Goal: Information Seeking & Learning: Check status

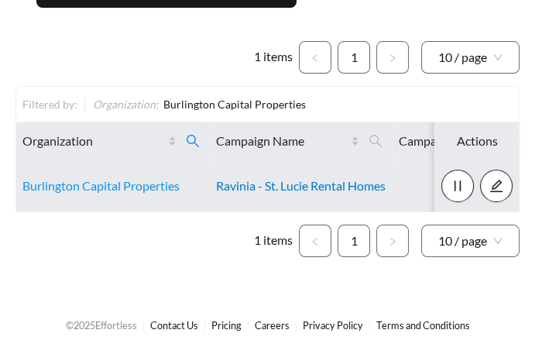
click at [306, 183] on link "Ravinia - St. Lucie Rental Homes" at bounding box center [301, 185] width 170 height 15
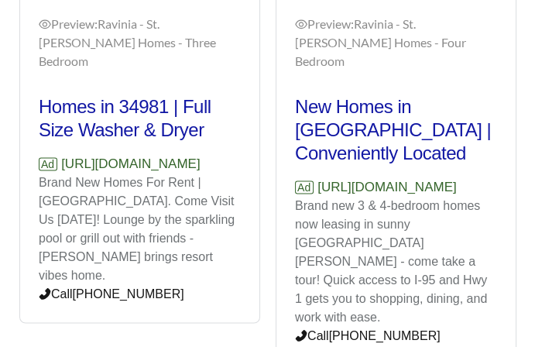
scroll to position [1445, 0]
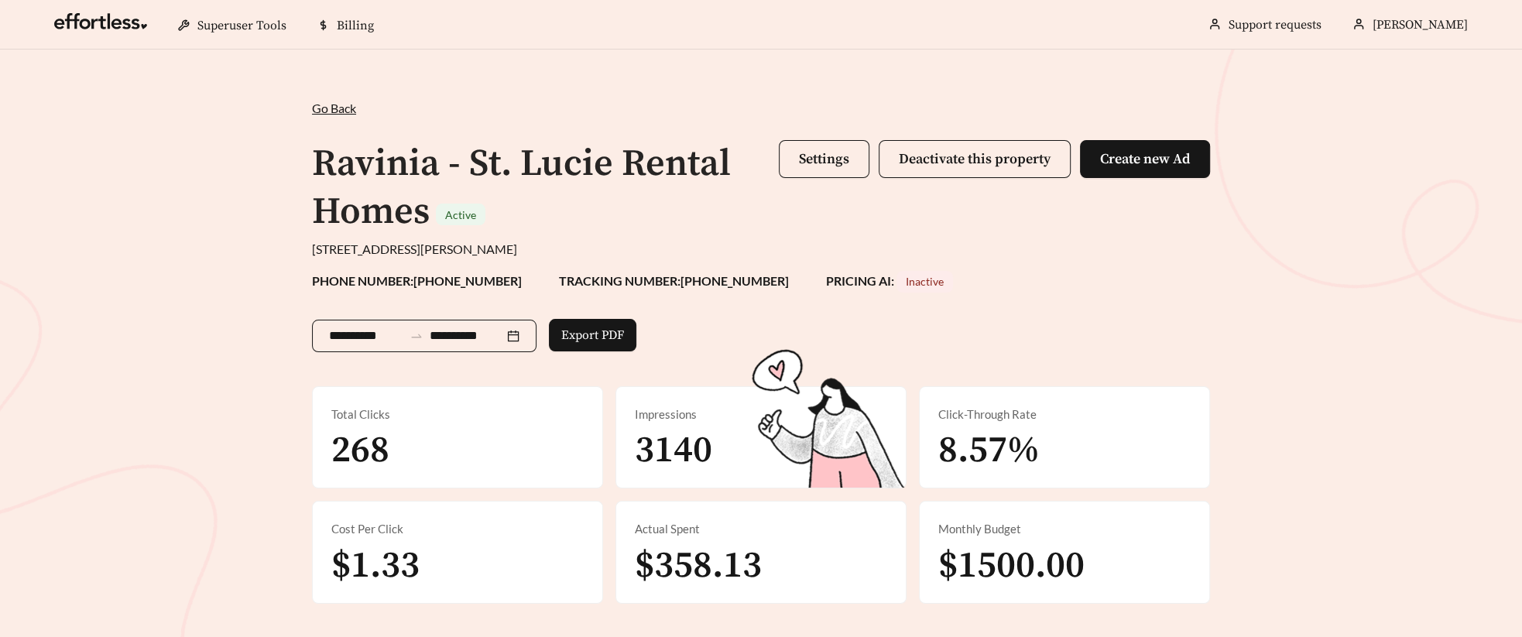
click at [361, 346] on div "**********" at bounding box center [424, 336] width 224 height 33
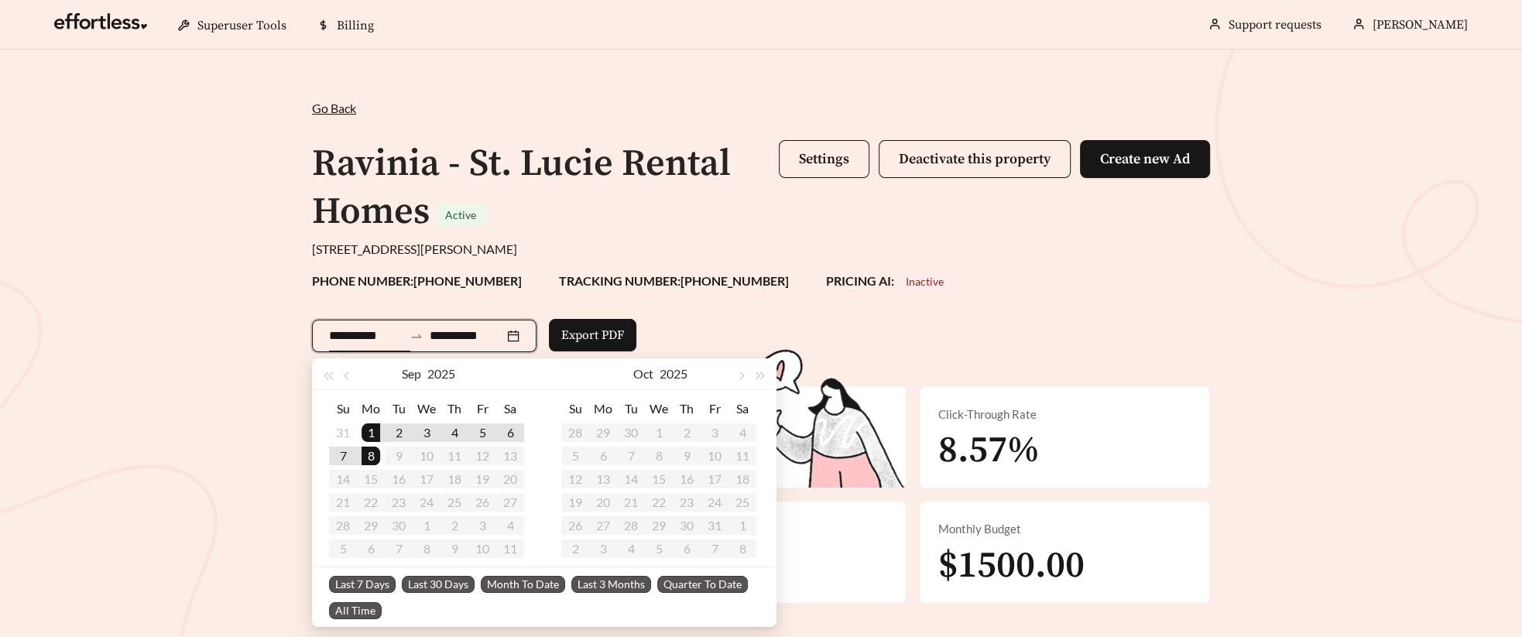
click at [358, 334] on input "**********" at bounding box center [366, 336] width 74 height 19
click at [436, 346] on span "Last 30 Days" at bounding box center [438, 584] width 73 height 17
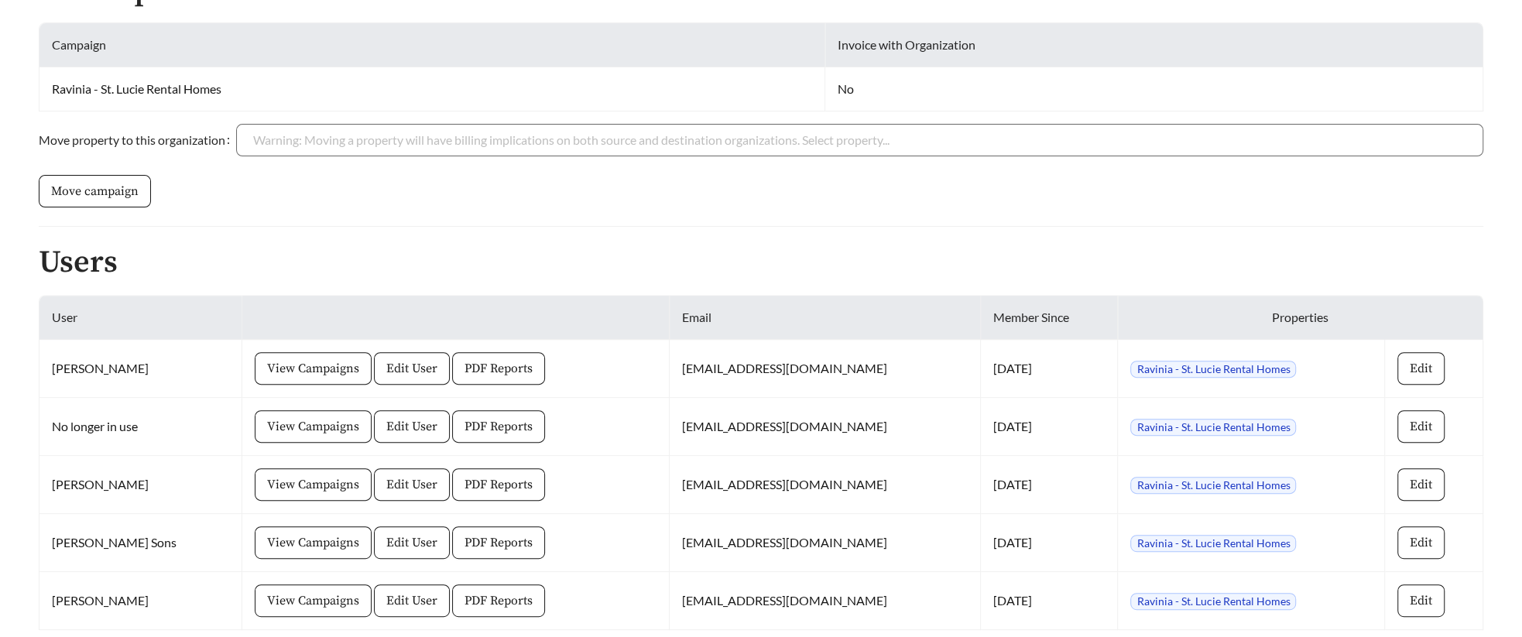
scroll to position [486, 0]
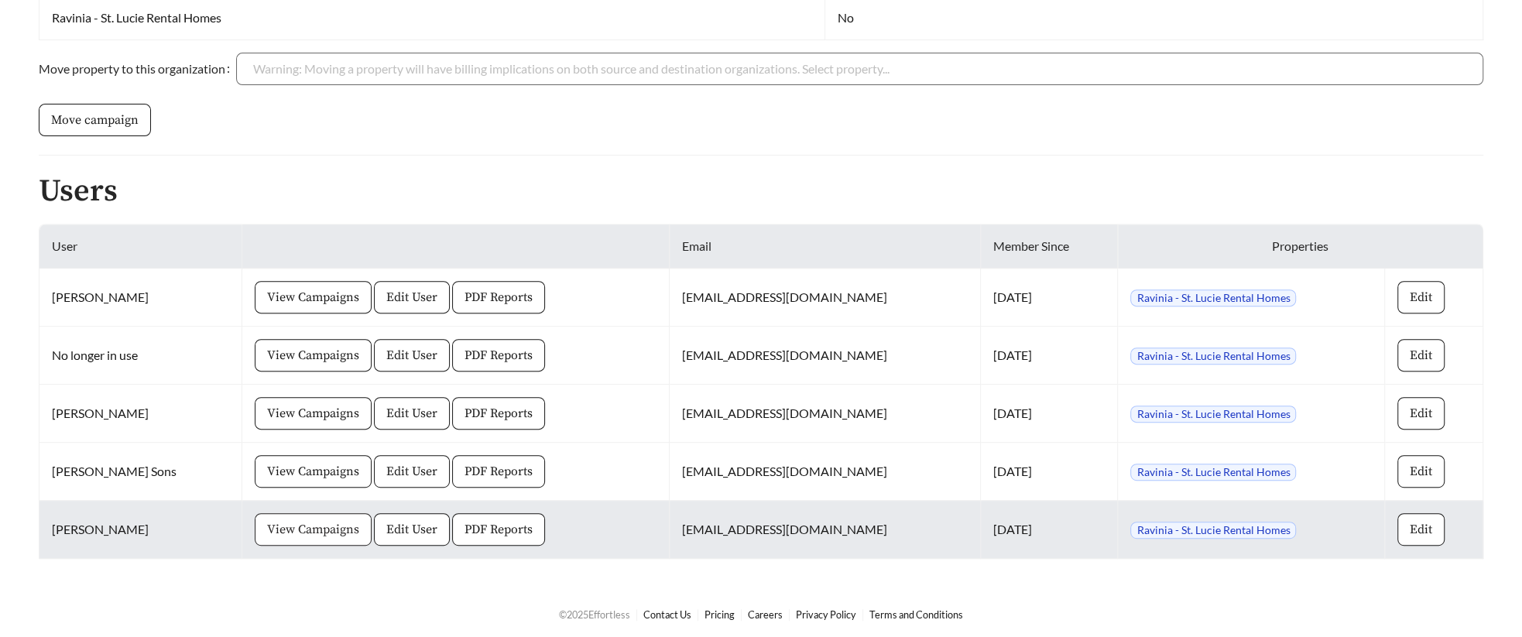
click at [267, 531] on span "View Campaigns" at bounding box center [313, 529] width 92 height 19
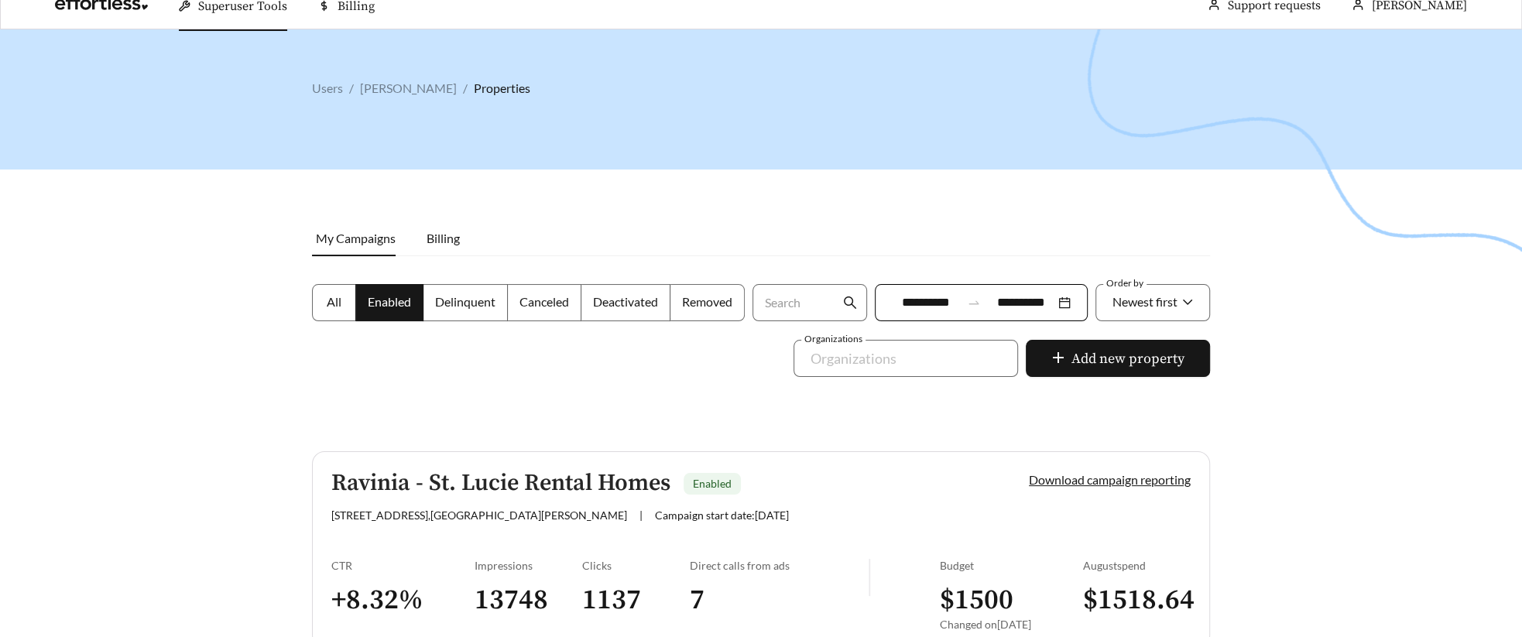
scroll to position [110, 0]
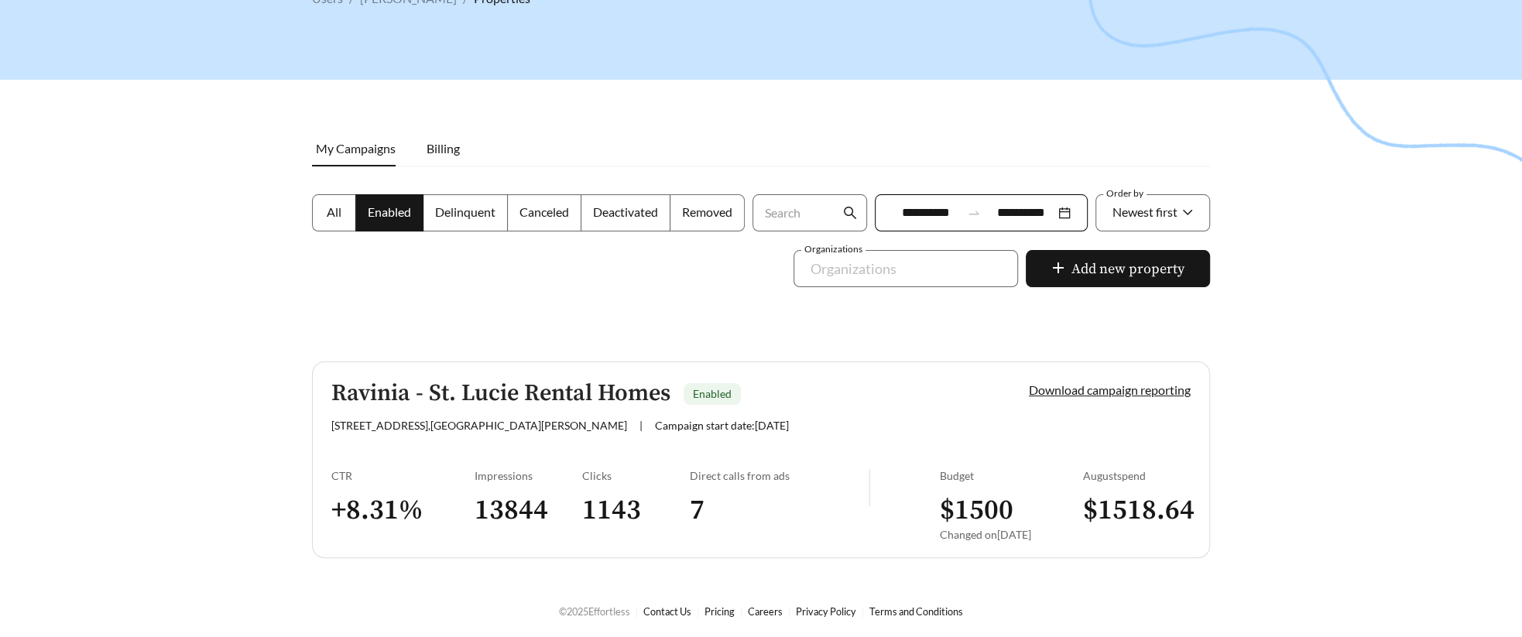
click at [430, 458] on link "Ravinia - St. Lucie Rental Homes Enabled 2935 Ashland Cir , Fort Pierce | Campa…" at bounding box center [761, 459] width 898 height 197
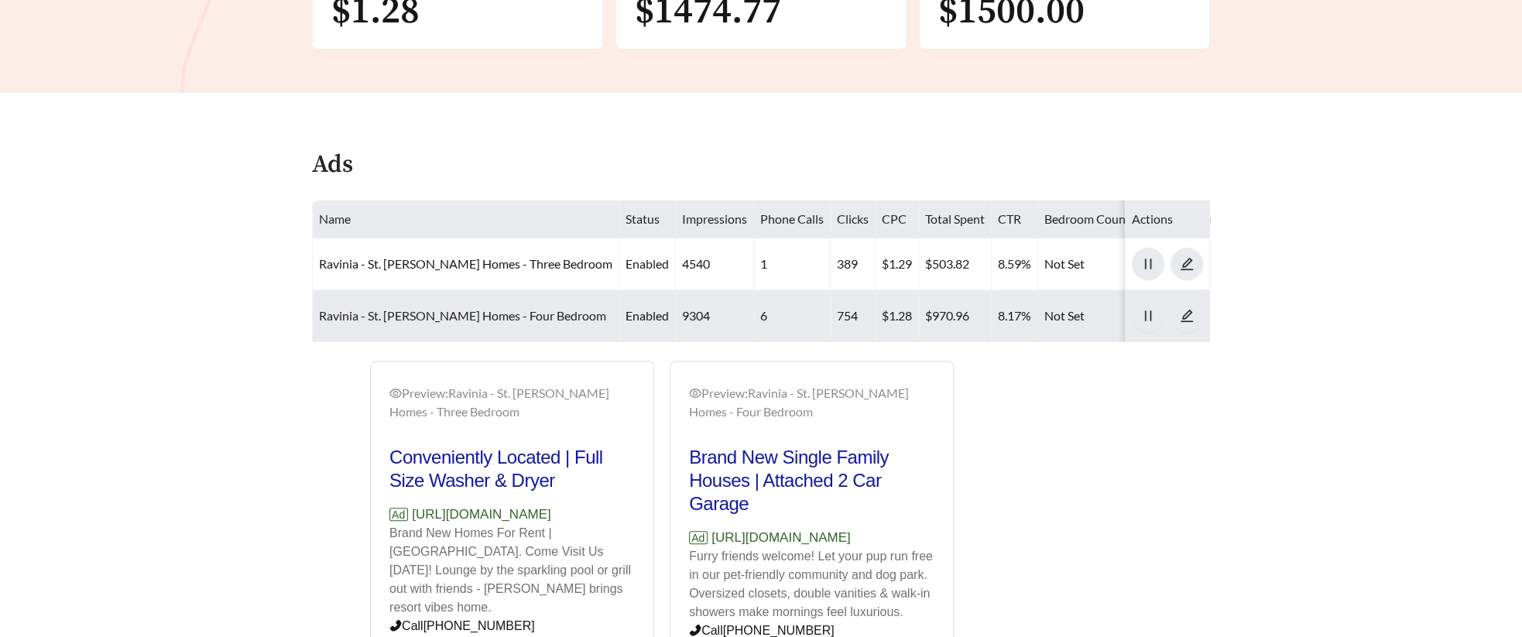
click at [512, 318] on link "Ravinia - St. Lucie Rental Homes - Four Bedroom" at bounding box center [462, 315] width 287 height 15
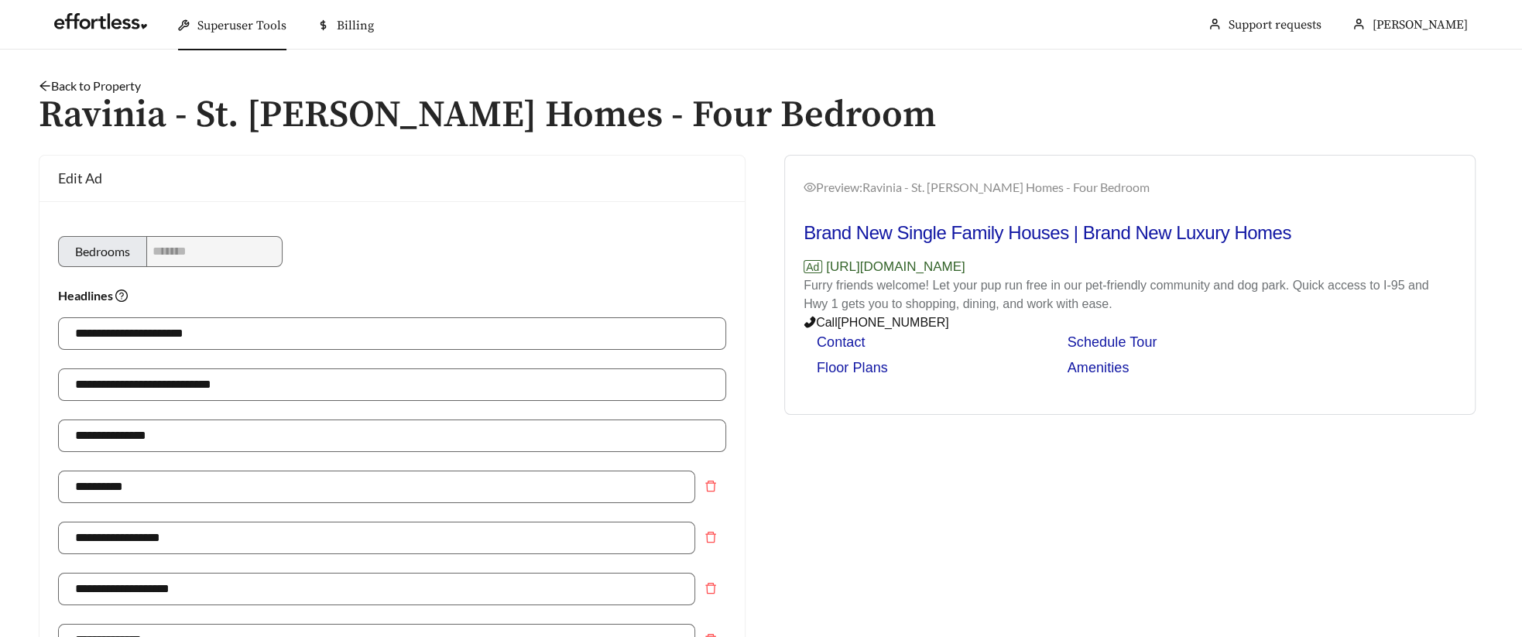
click at [69, 84] on link "Back to Property" at bounding box center [90, 85] width 102 height 15
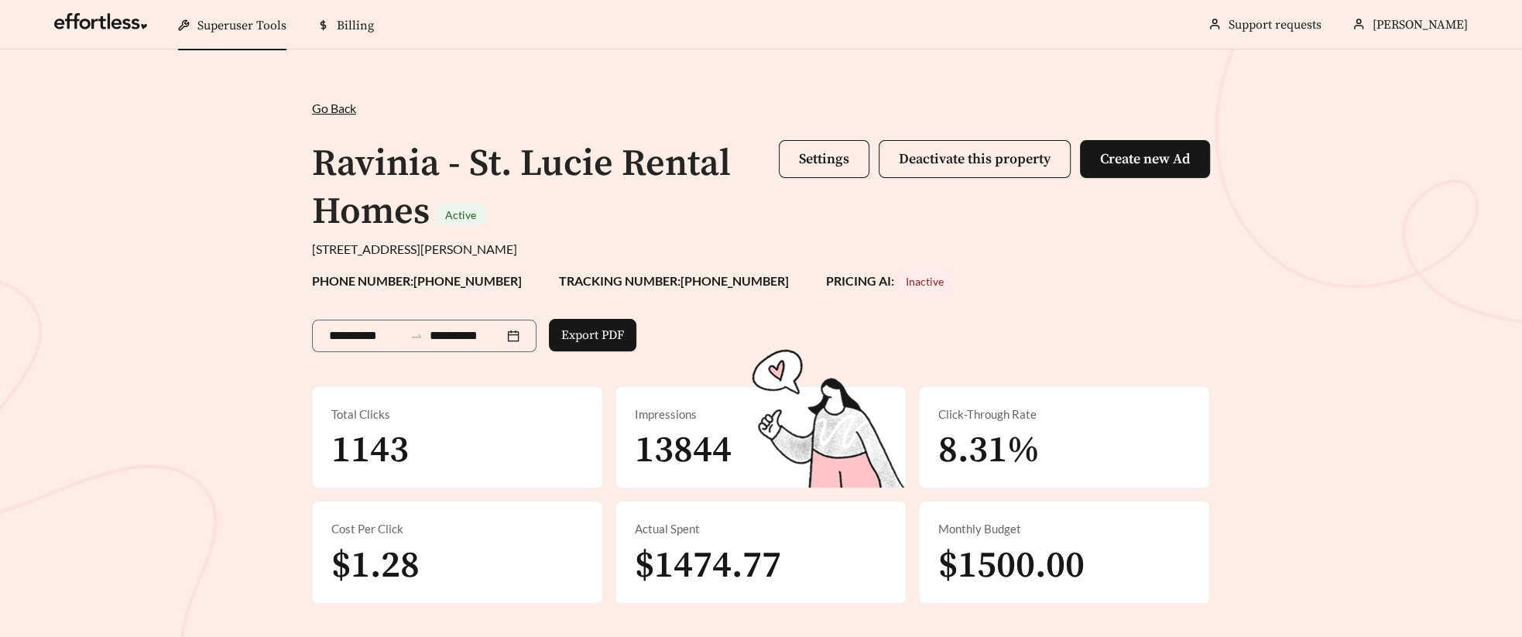
scroll to position [554, 0]
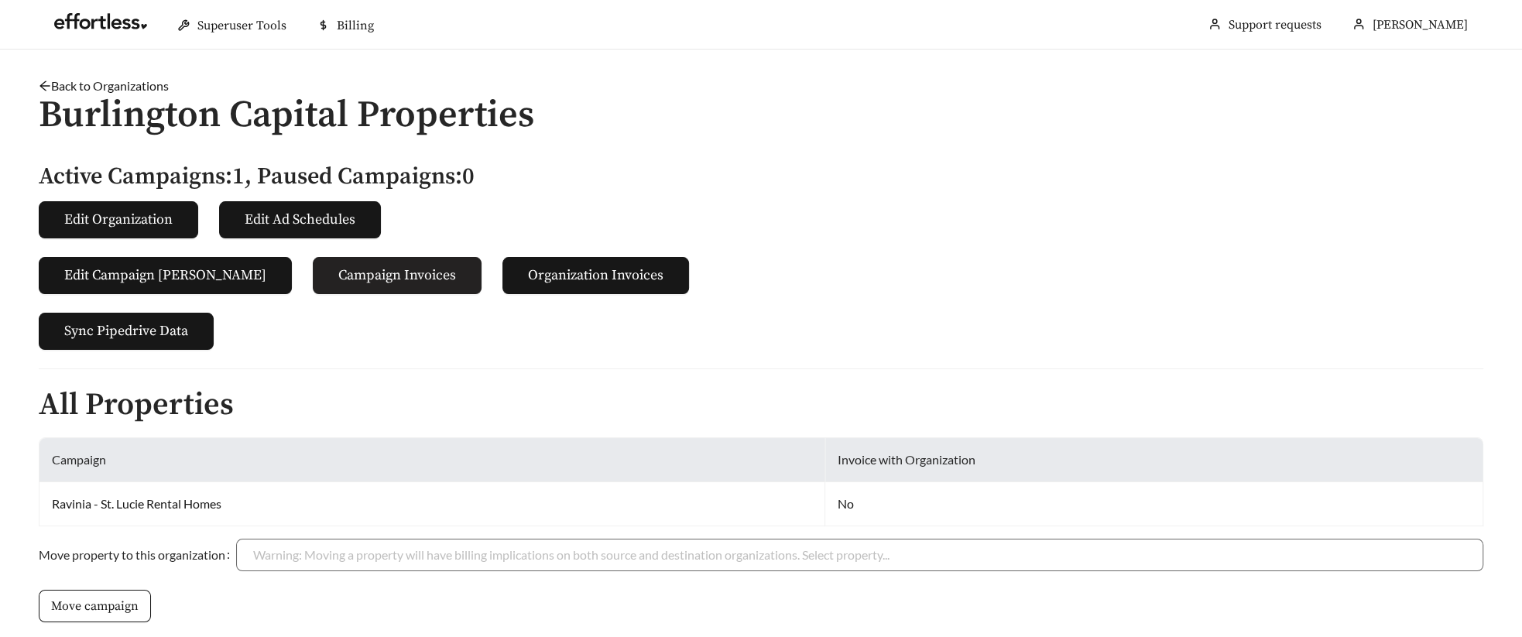
click at [333, 262] on button "Campaign Invoices" at bounding box center [397, 275] width 169 height 37
